Goal: Check status: Check status

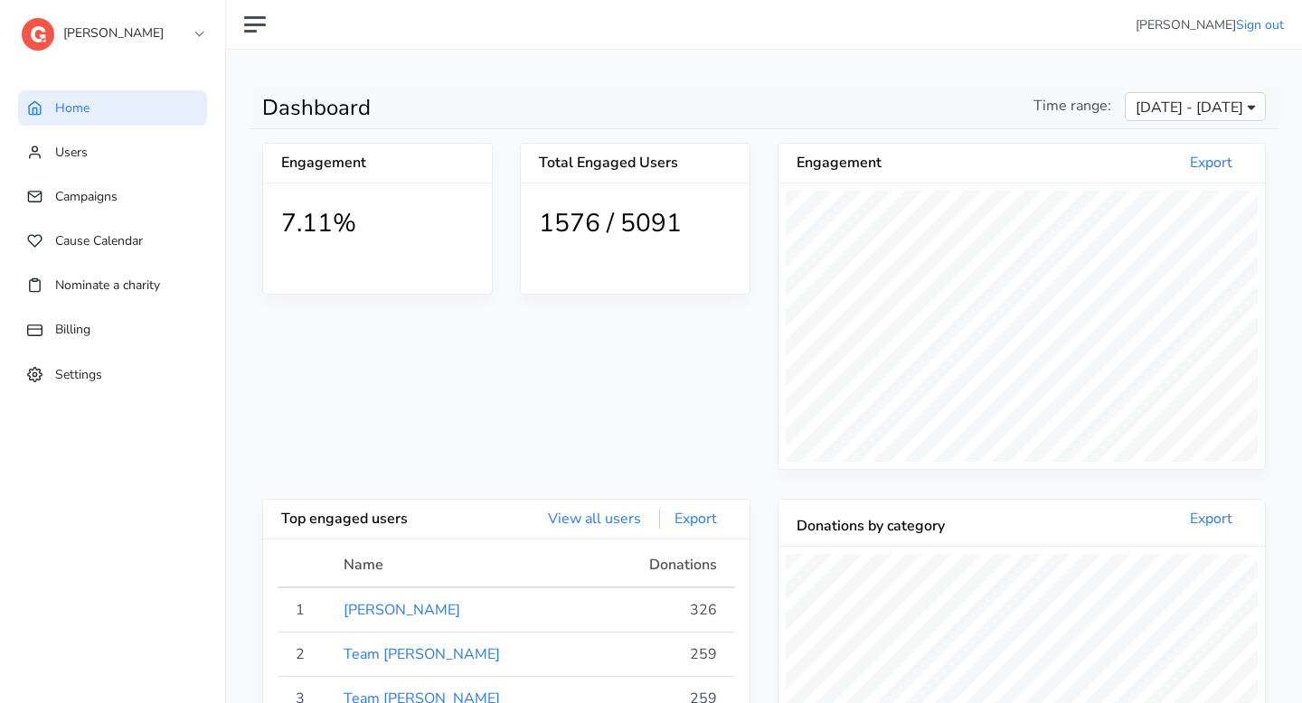
scroll to position [333, 486]
click at [1181, 118] on div "[DATE] - [DATE]" at bounding box center [1195, 110] width 128 height 22
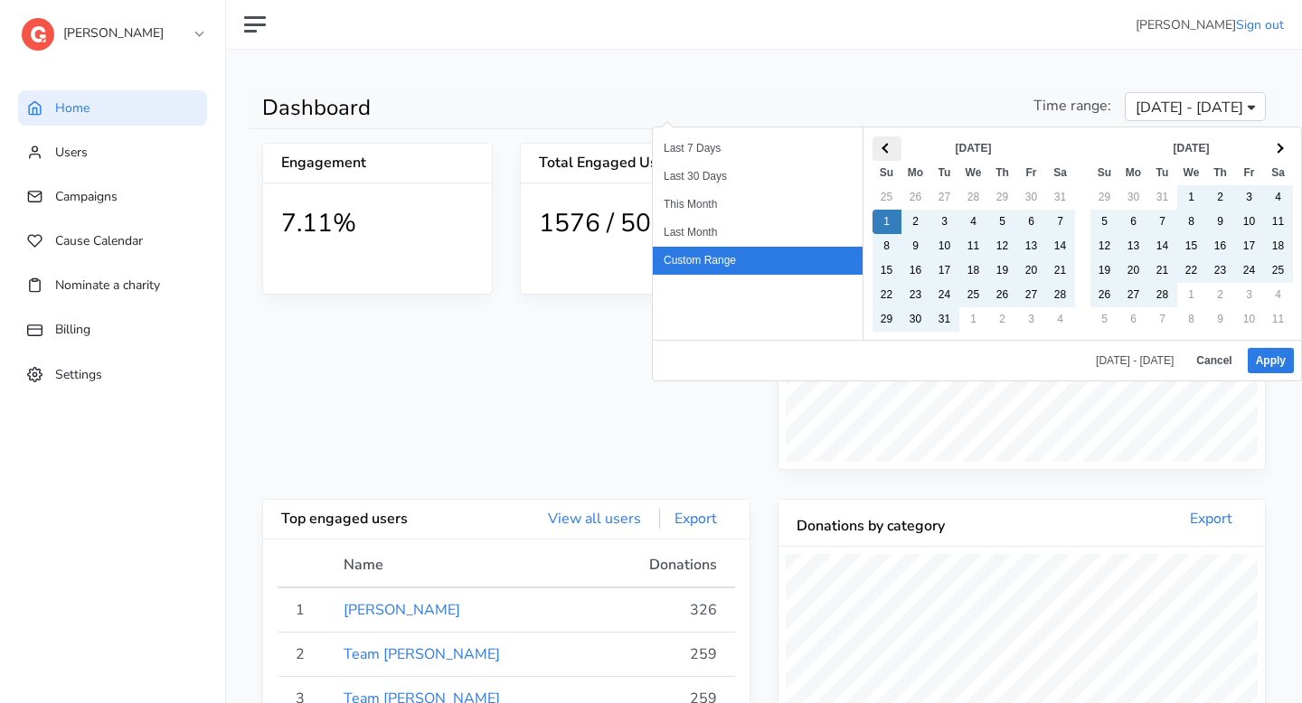
click at [894, 150] on th at bounding box center [886, 149] width 29 height 24
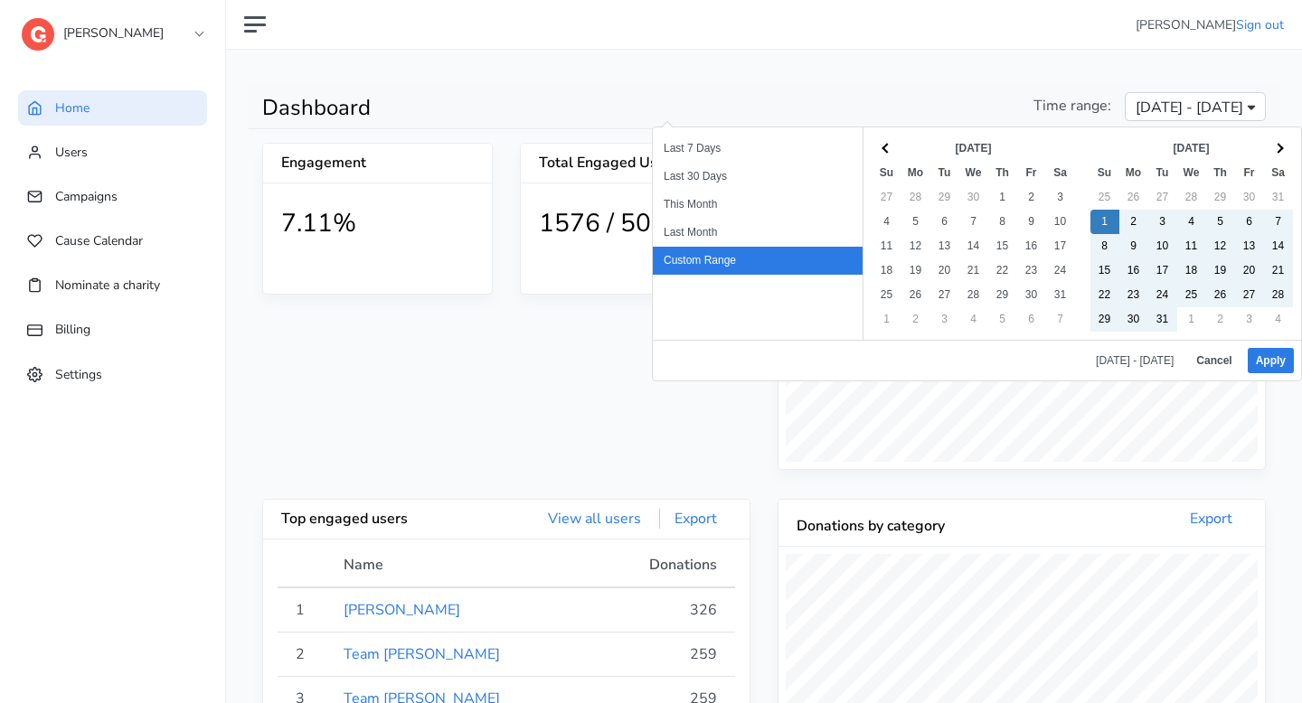
click at [894, 150] on th at bounding box center [886, 149] width 29 height 24
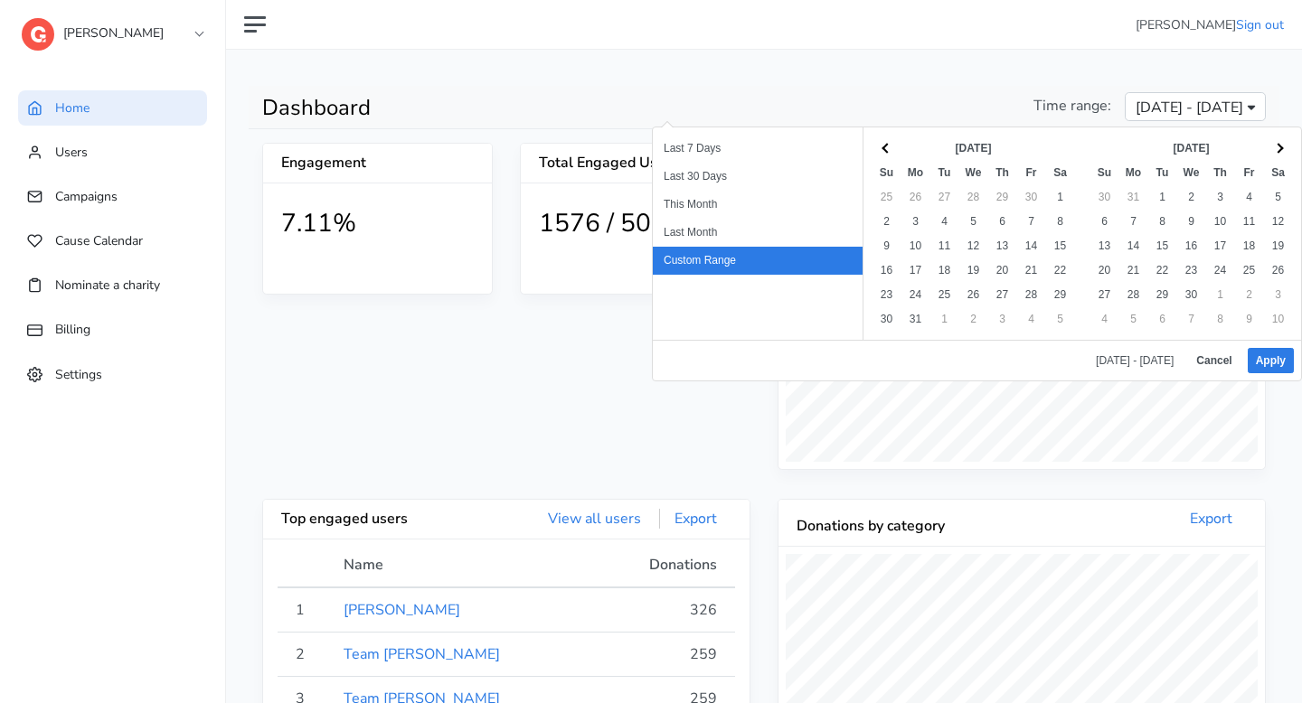
click at [894, 150] on th at bounding box center [886, 149] width 29 height 24
click at [1274, 151] on th at bounding box center [1278, 149] width 29 height 24
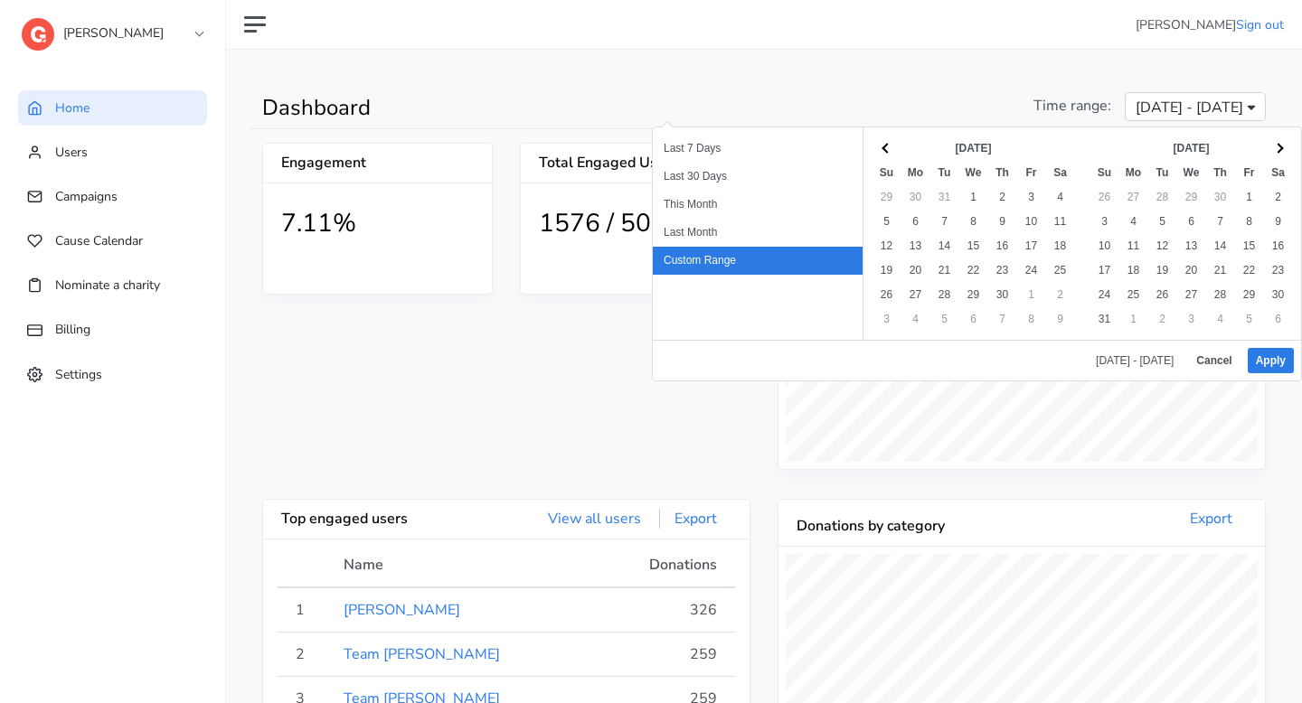
click at [1274, 151] on th at bounding box center [1278, 149] width 29 height 24
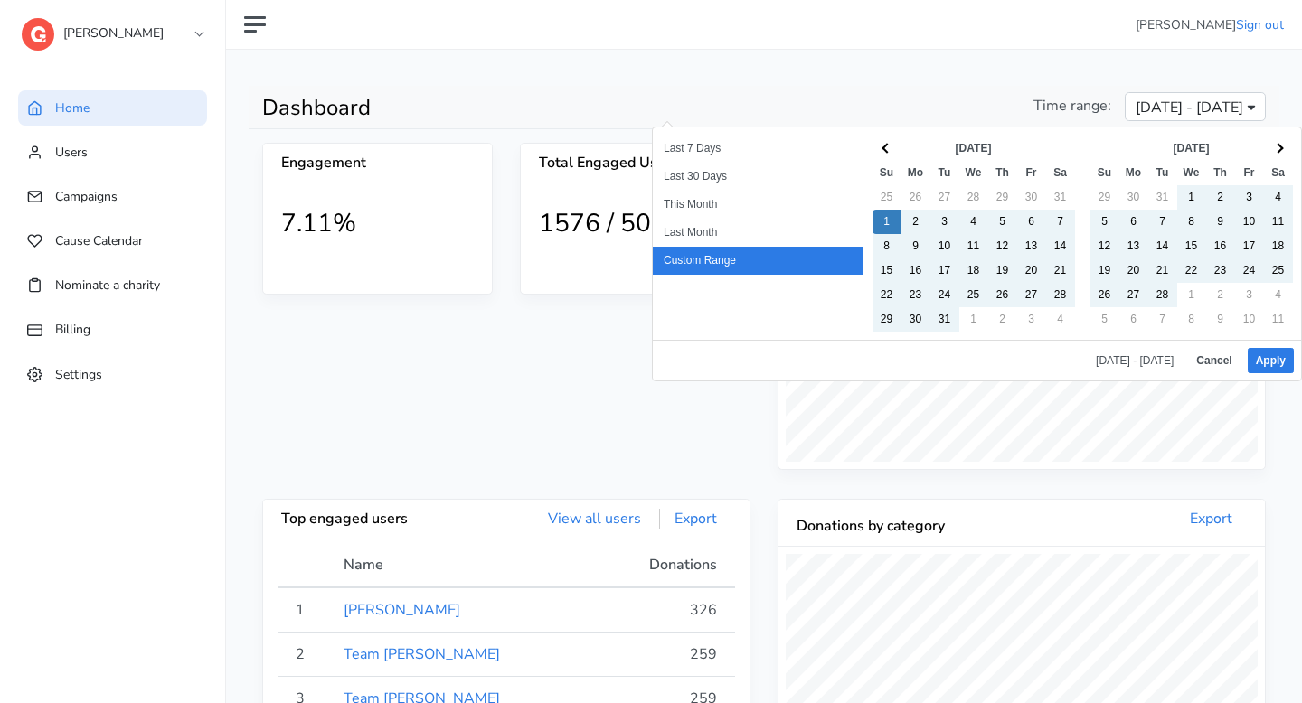
click at [1274, 151] on th at bounding box center [1278, 149] width 29 height 24
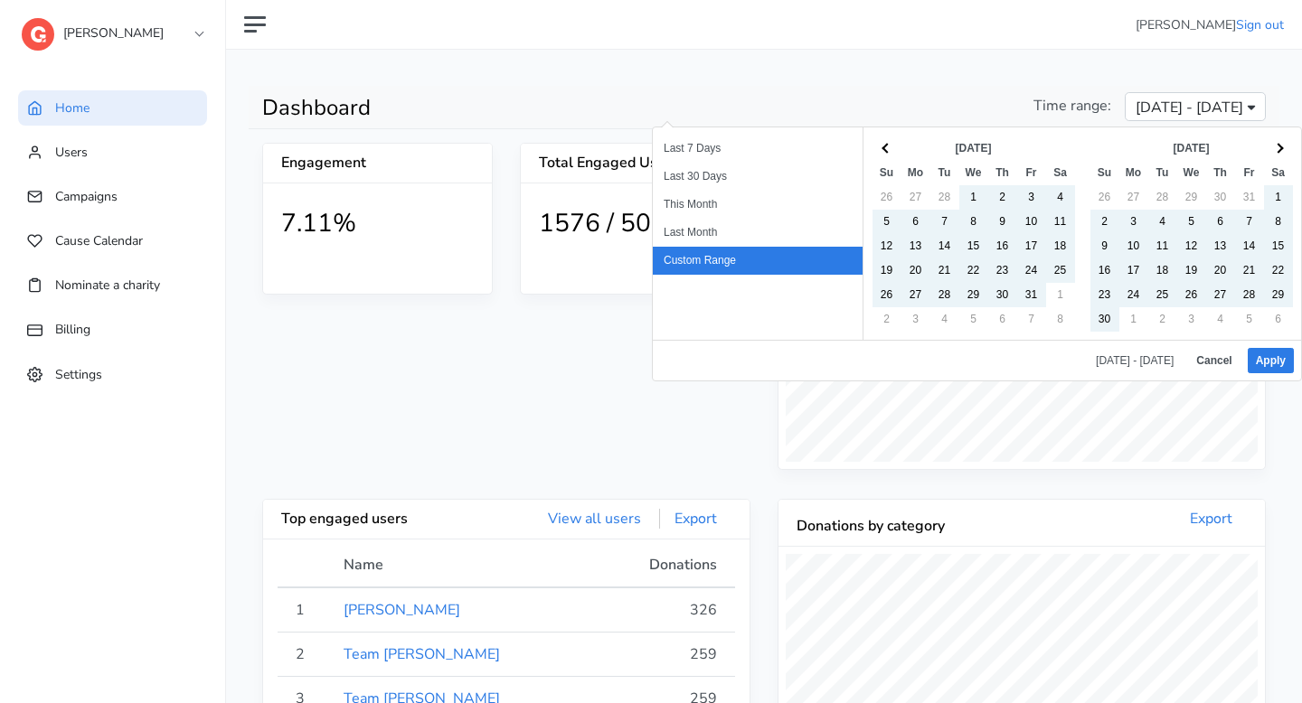
click at [1274, 151] on th at bounding box center [1278, 149] width 29 height 24
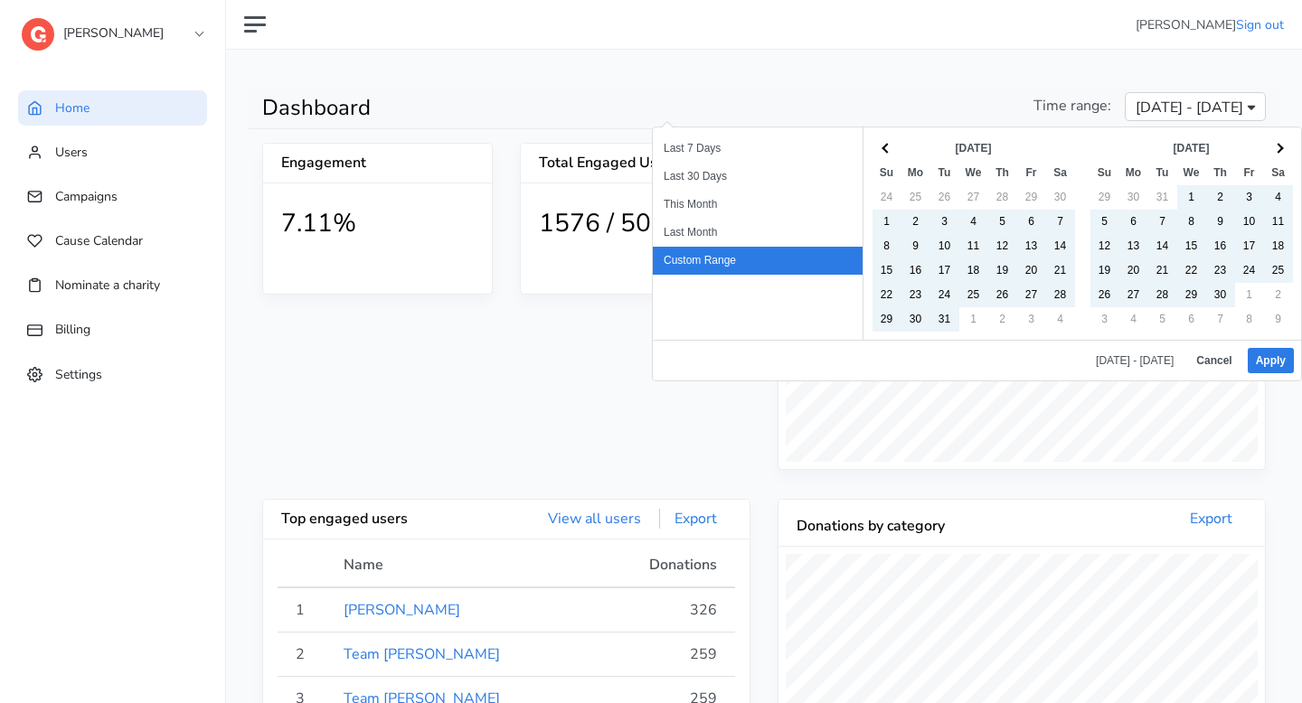
click at [1274, 151] on th at bounding box center [1278, 149] width 29 height 24
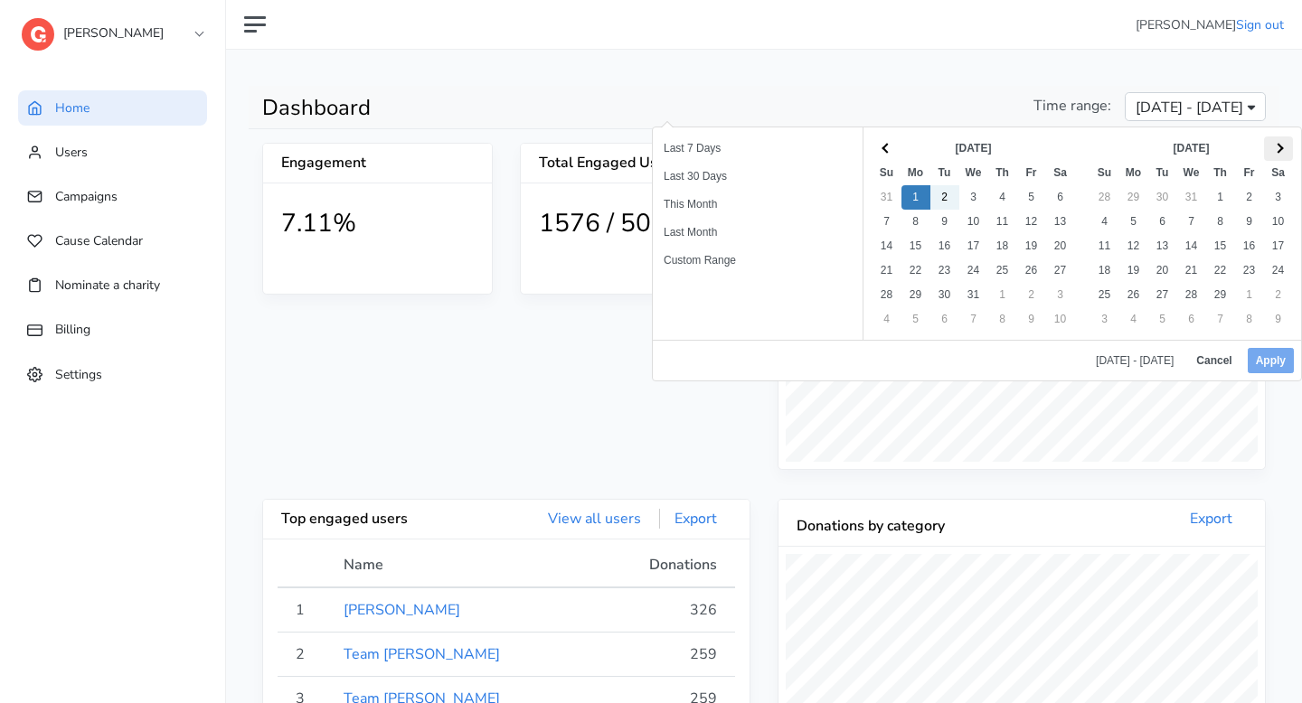
click at [1276, 144] on span at bounding box center [1278, 148] width 10 height 10
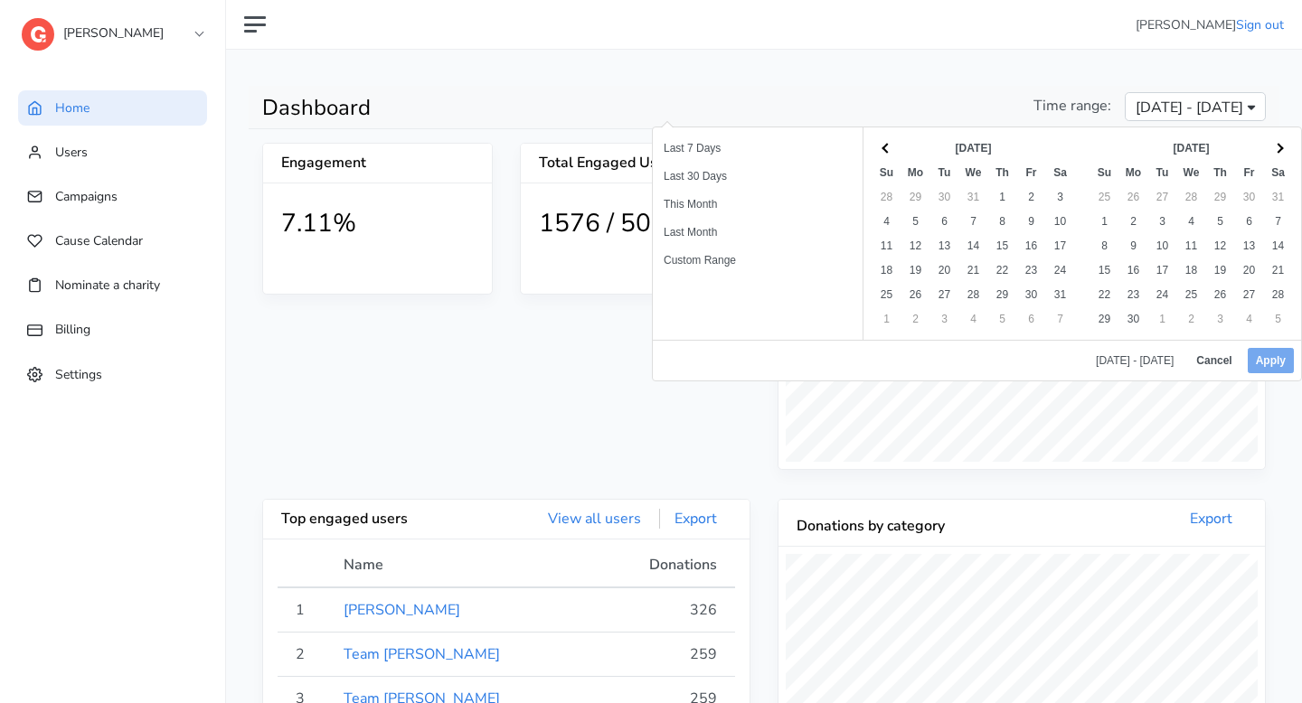
click at [1276, 144] on span at bounding box center [1278, 148] width 10 height 10
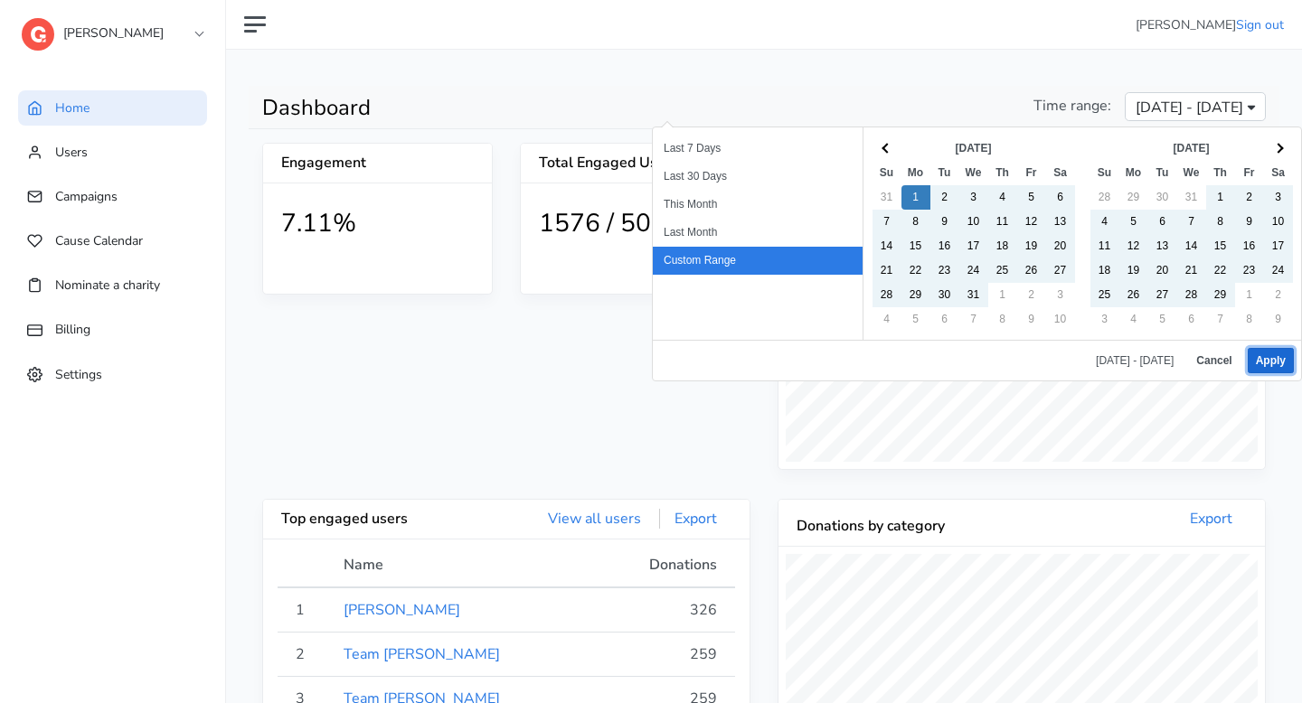
click at [1276, 359] on button "Apply" at bounding box center [1271, 360] width 46 height 25
